Goal: Task Accomplishment & Management: Manage account settings

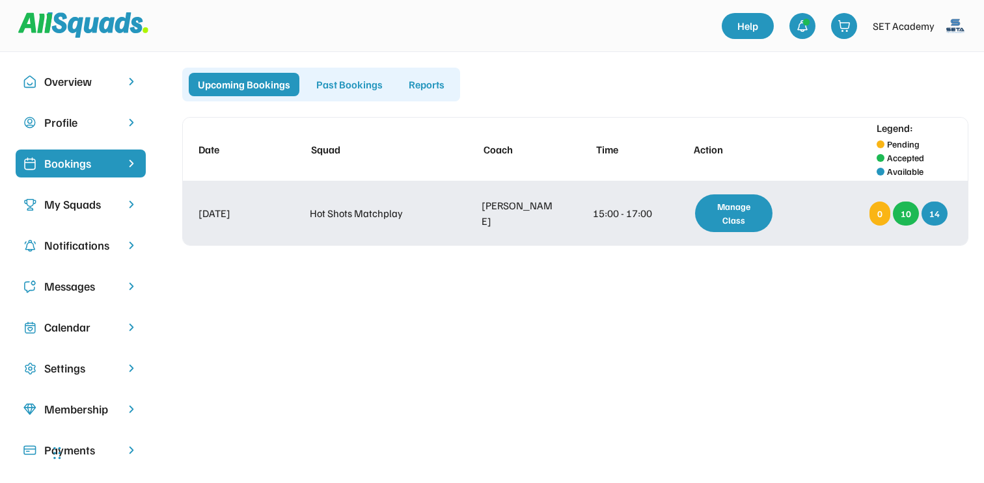
scroll to position [122, 0]
click at [898, 213] on div "10" at bounding box center [906, 214] width 26 height 24
click at [902, 213] on div "10" at bounding box center [906, 214] width 26 height 24
click at [776, 213] on div "Manage Class" at bounding box center [733, 213] width 90 height 51
click at [739, 208] on div "Manage Class" at bounding box center [733, 214] width 77 height 38
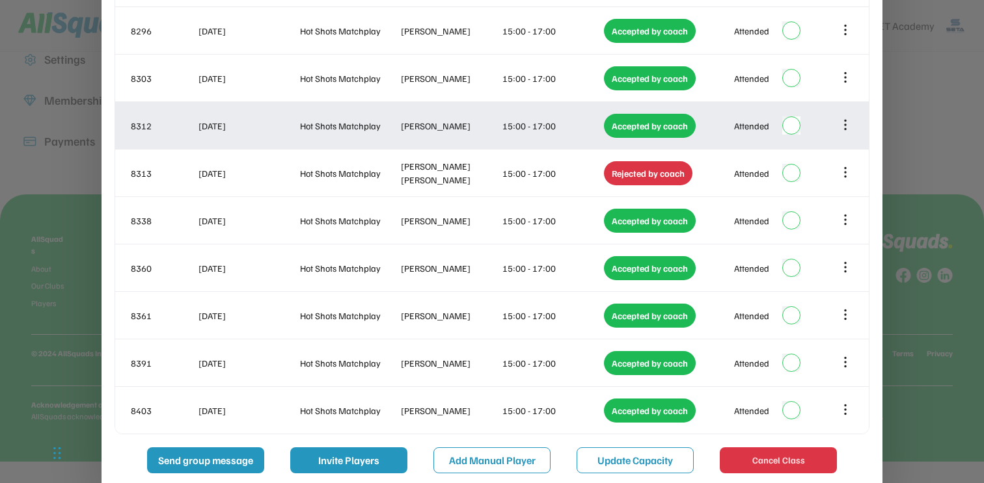
scroll to position [325, 0]
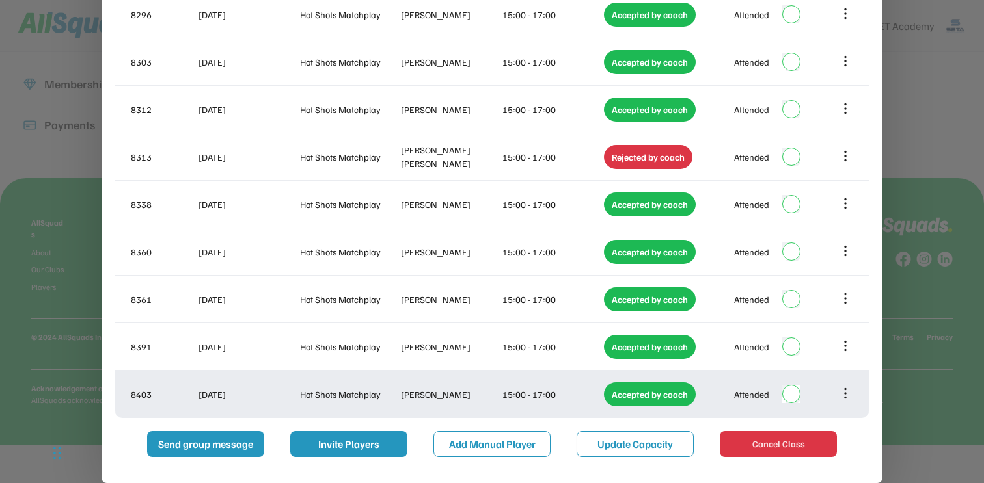
click at [433, 396] on div "[PERSON_NAME]" at bounding box center [450, 395] width 99 height 14
copy div "[PERSON_NAME]"
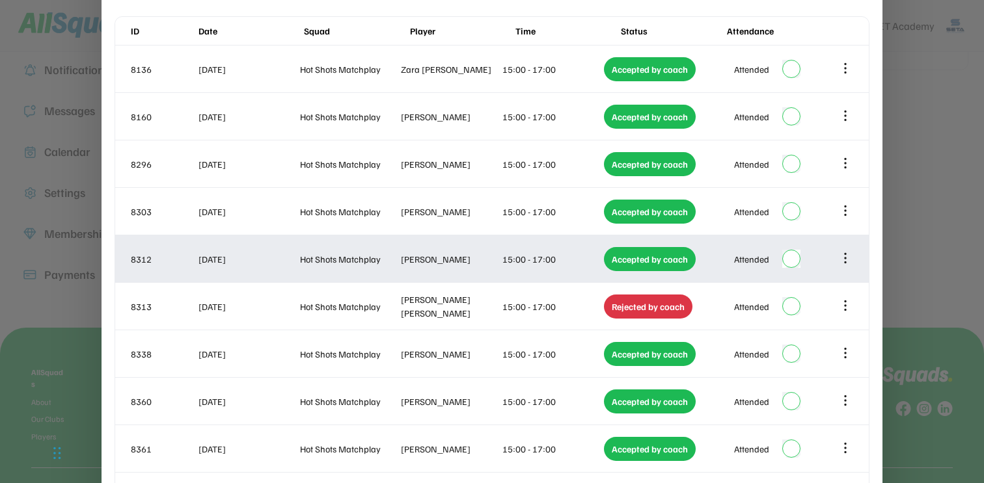
scroll to position [144, 0]
